Goal: Information Seeking & Learning: Compare options

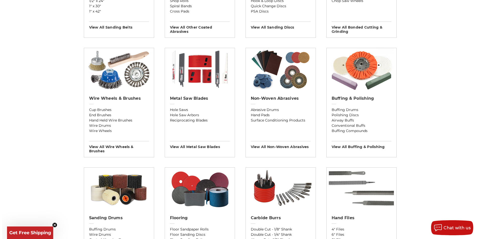
scroll to position [276, 0]
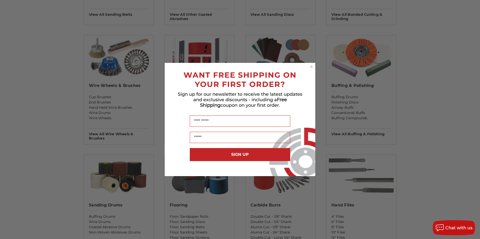
click at [310, 67] on circle "Close dialog" at bounding box center [311, 66] width 5 height 5
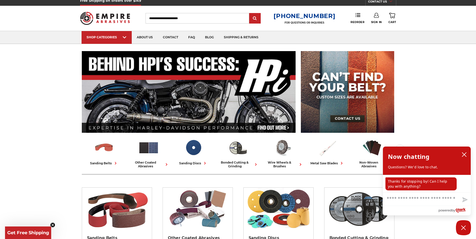
scroll to position [0, 0]
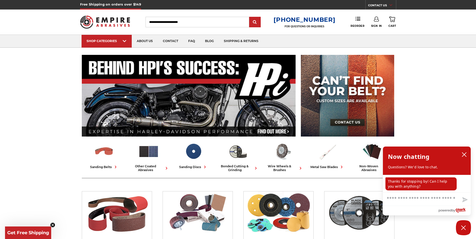
click at [201, 22] on input "Search" at bounding box center [198, 22] width 104 height 11
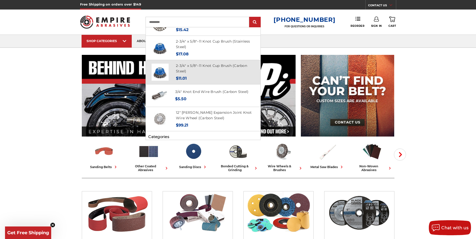
scroll to position [179, 0]
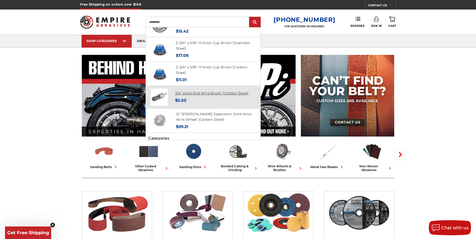
type input "**********"
click at [191, 93] on link "3/4" Knot End Wire Brush (Carbon Steel)" at bounding box center [212, 93] width 74 height 5
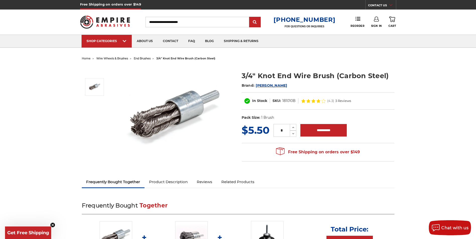
click at [153, 22] on input "Search" at bounding box center [198, 22] width 104 height 11
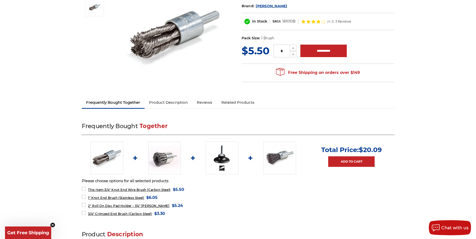
scroll to position [100, 0]
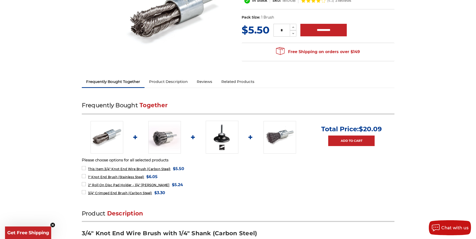
click at [164, 136] on img at bounding box center [164, 137] width 33 height 33
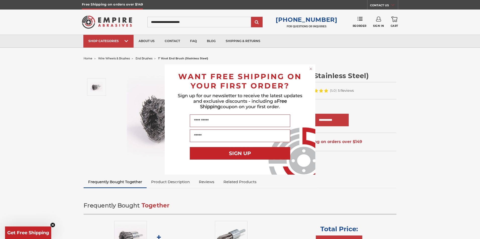
click at [90, 116] on div "Close dialog WANT FREE SHIPPING ON YOUR FIRST ORDER? Sign up for our newsletter…" at bounding box center [240, 119] width 480 height 239
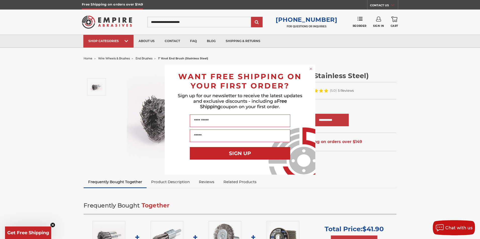
click at [309, 67] on circle "Close dialog" at bounding box center [310, 69] width 5 height 5
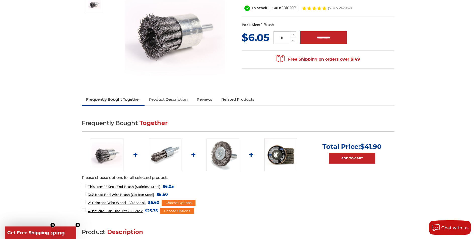
scroll to position [75, 0]
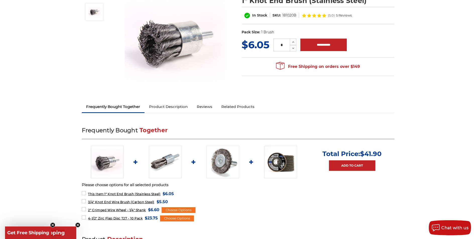
click at [107, 163] on img at bounding box center [107, 162] width 33 height 33
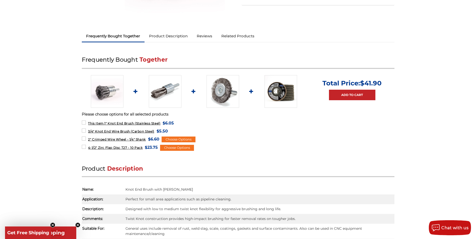
scroll to position [151, 0]
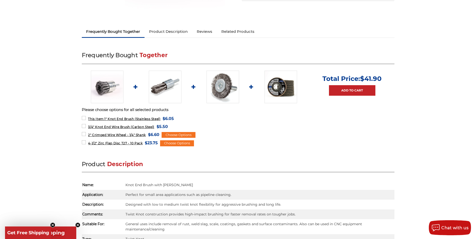
click at [108, 87] on img at bounding box center [107, 87] width 33 height 33
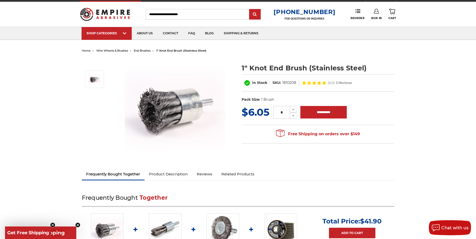
scroll to position [0, 0]
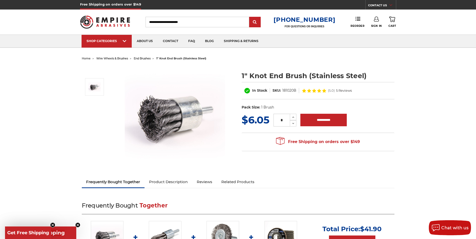
click at [163, 22] on input "Search" at bounding box center [198, 22] width 104 height 11
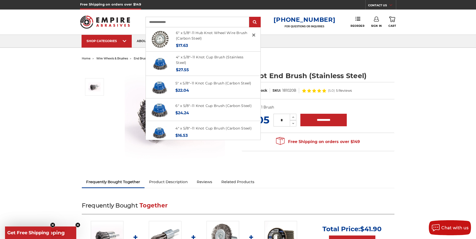
type input "**********"
click at [250, 17] on input "submit" at bounding box center [255, 22] width 10 height 10
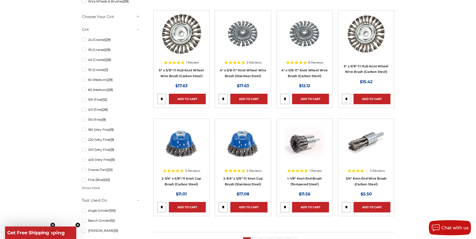
scroll to position [251, 0]
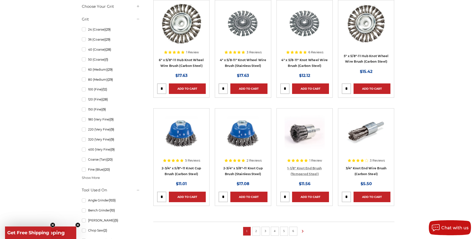
click at [305, 169] on link "1-1/8" Knot End Brush (Tempered Steel)" at bounding box center [304, 172] width 34 height 10
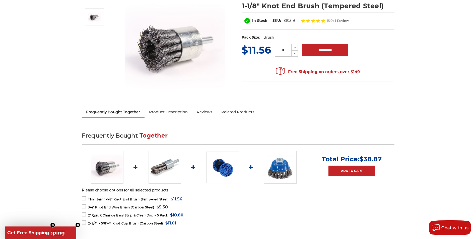
scroll to position [25, 0]
